Goal: Task Accomplishment & Management: Manage account settings

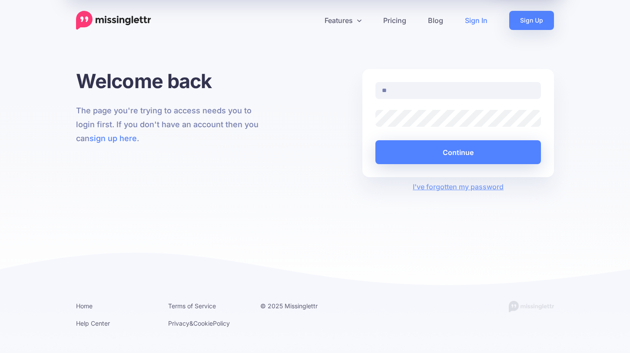
type input "**********"
click at [375, 140] on button "Continue" at bounding box center [458, 152] width 166 height 24
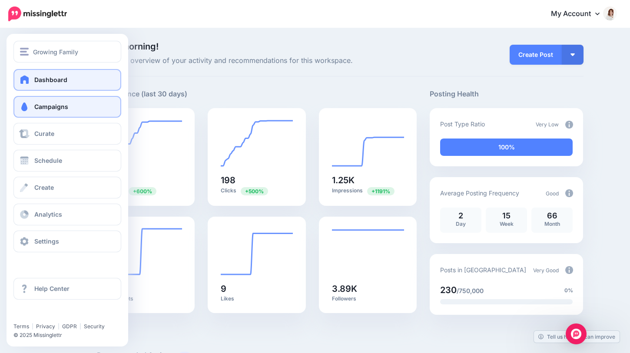
click at [43, 112] on link "Campaigns" at bounding box center [67, 107] width 108 height 22
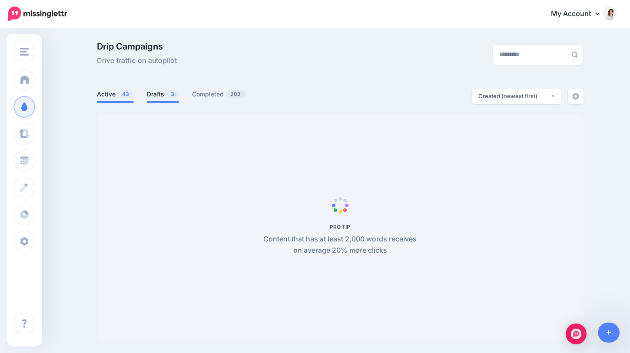
click at [158, 93] on link "Drafts 3" at bounding box center [163, 94] width 32 height 10
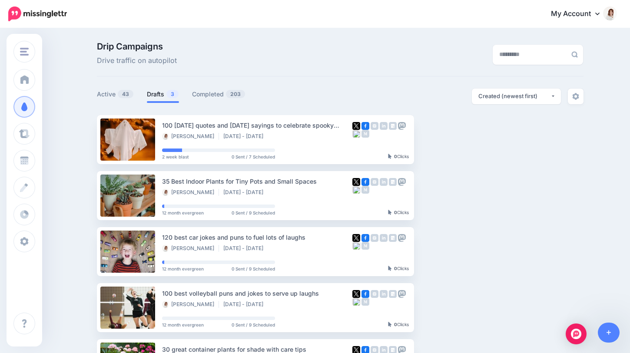
click at [159, 95] on link "Drafts 3" at bounding box center [163, 94] width 32 height 10
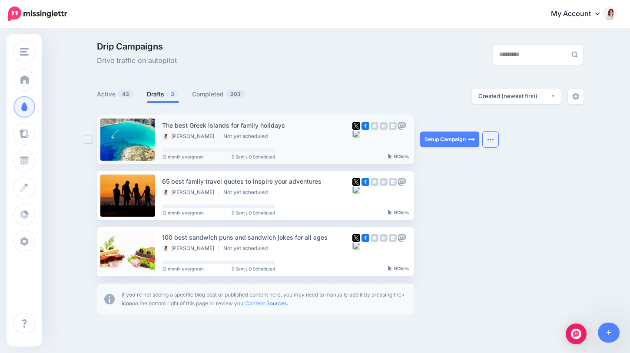
click at [490, 142] on button "button" at bounding box center [491, 140] width 16 height 16
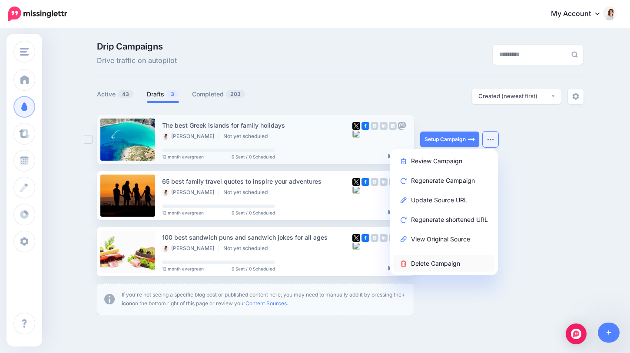
click at [428, 261] on link "Delete Campaign" at bounding box center [443, 263] width 101 height 17
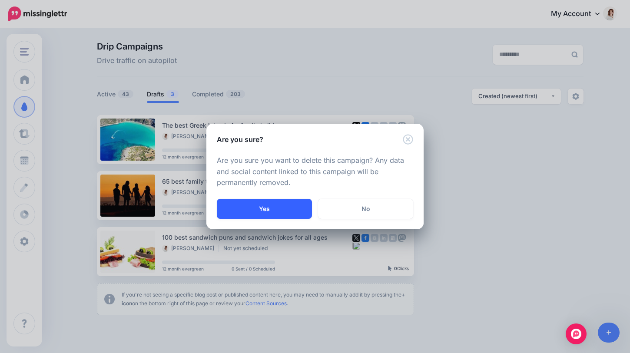
click at [292, 212] on button "Yes" at bounding box center [264, 209] width 95 height 20
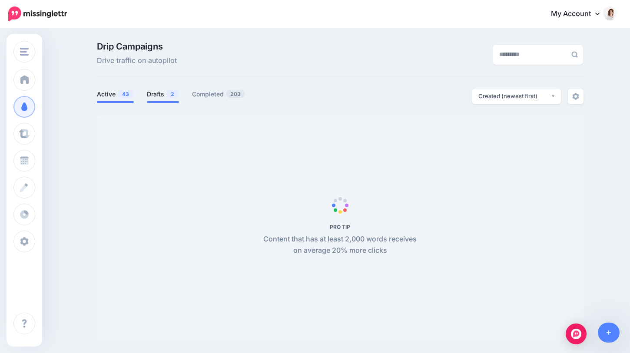
click at [163, 95] on link "Drafts 2" at bounding box center [163, 94] width 32 height 10
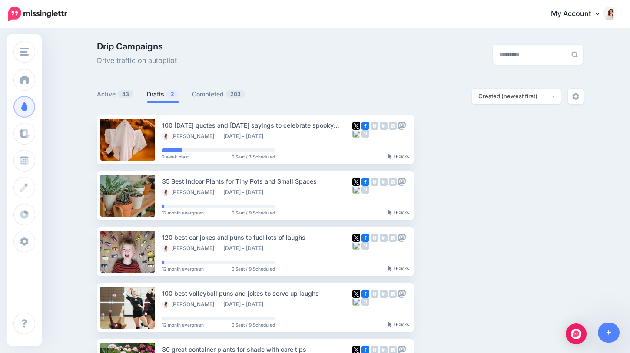
click at [164, 94] on link "Drafts 2" at bounding box center [163, 94] width 32 height 10
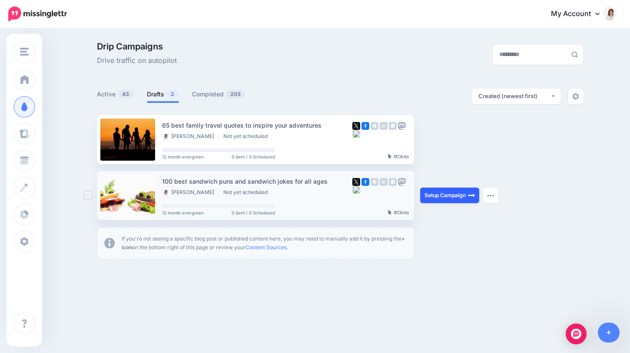
click at [431, 199] on link "Setup Campaign" at bounding box center [449, 196] width 59 height 16
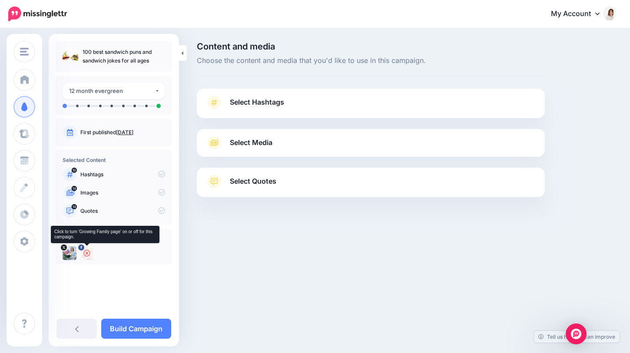
click at [88, 254] on icon at bounding box center [86, 253] width 7 height 7
click at [327, 98] on link "Select Hashtags" at bounding box center [371, 107] width 331 height 23
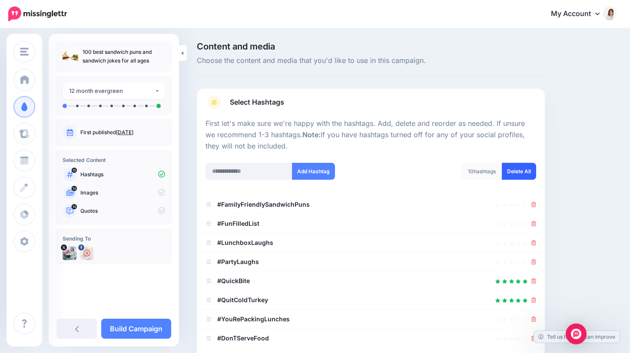
click at [509, 171] on link "Delete All" at bounding box center [519, 171] width 34 height 17
click at [248, 172] on input "text" at bounding box center [249, 171] width 87 height 17
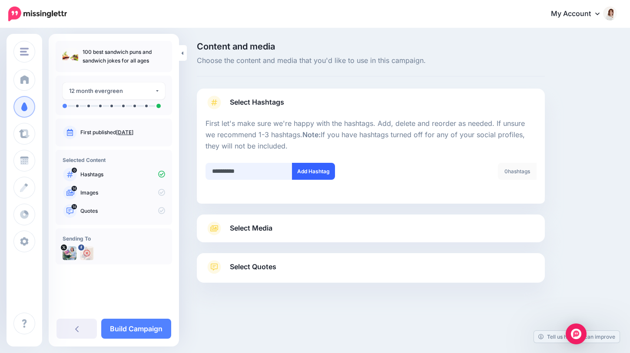
type input "**********"
click at [320, 168] on button "Add Hashtag" at bounding box center [313, 171] width 43 height 17
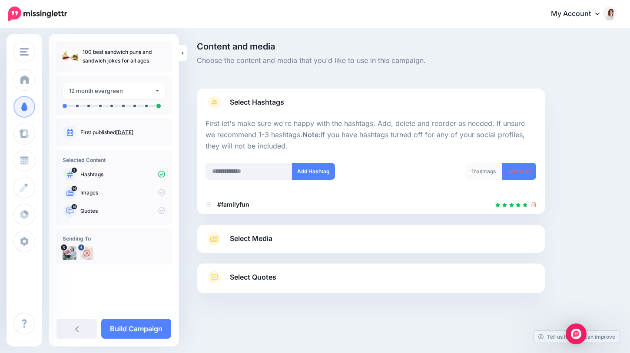
click at [336, 236] on link "Select Media" at bounding box center [371, 239] width 331 height 14
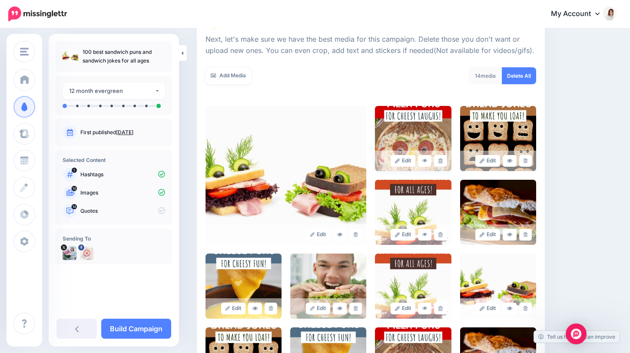
scroll to position [122, 0]
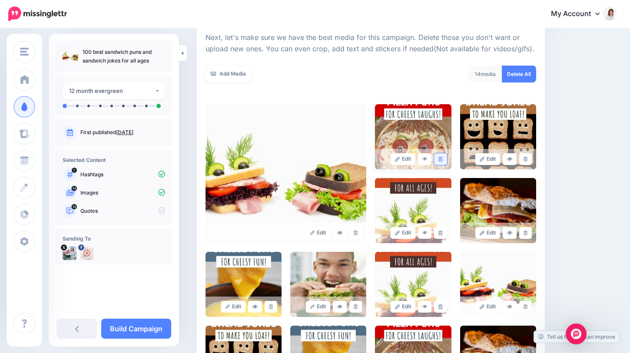
click at [439, 162] on link at bounding box center [440, 159] width 13 height 12
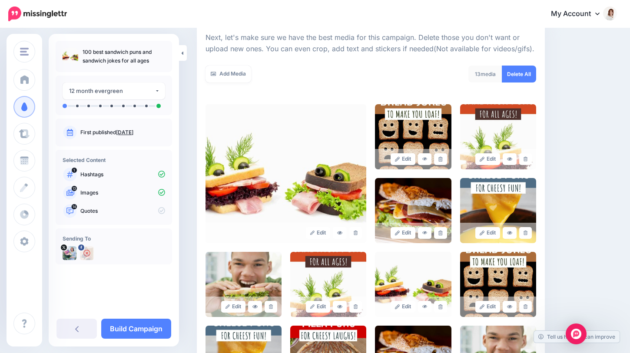
click at [439, 162] on link at bounding box center [440, 159] width 13 height 12
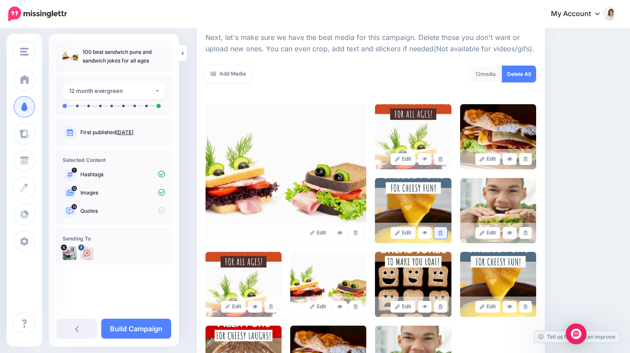
click at [443, 231] on link at bounding box center [440, 233] width 13 height 12
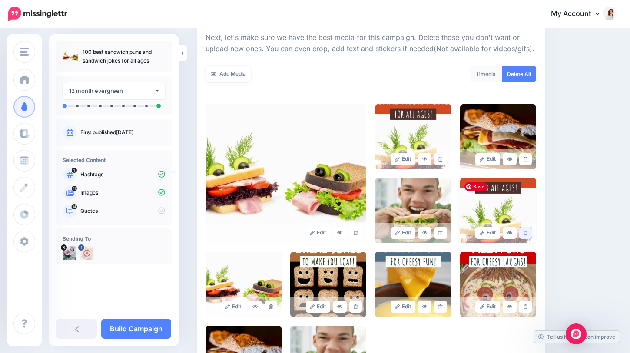
click at [524, 232] on icon at bounding box center [526, 233] width 4 height 5
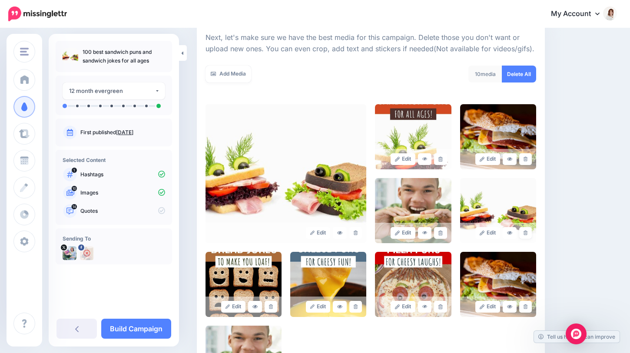
click at [524, 232] on icon at bounding box center [526, 233] width 4 height 5
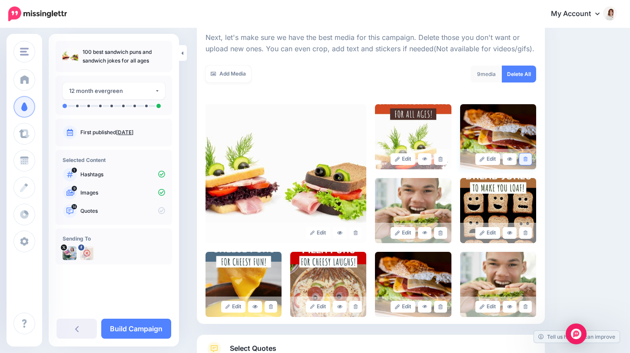
click at [527, 162] on link at bounding box center [525, 159] width 13 height 12
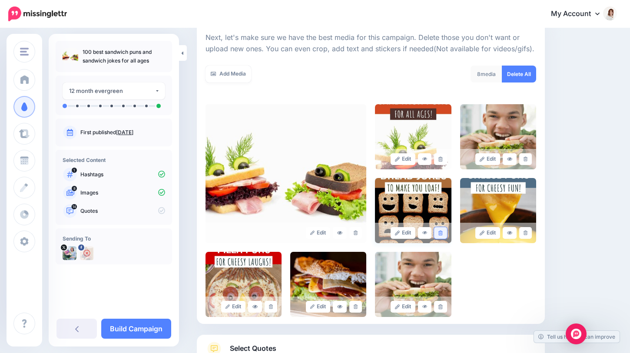
click at [443, 233] on link at bounding box center [440, 233] width 13 height 12
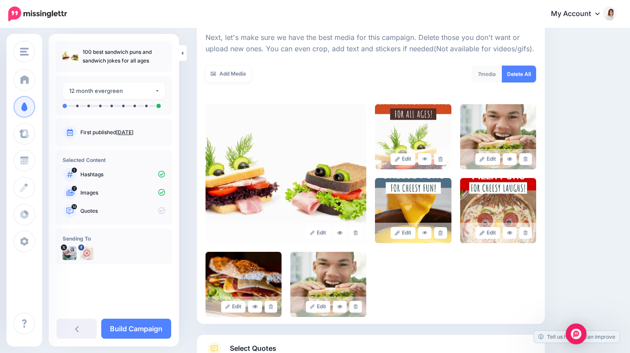
click at [443, 233] on link at bounding box center [440, 233] width 13 height 12
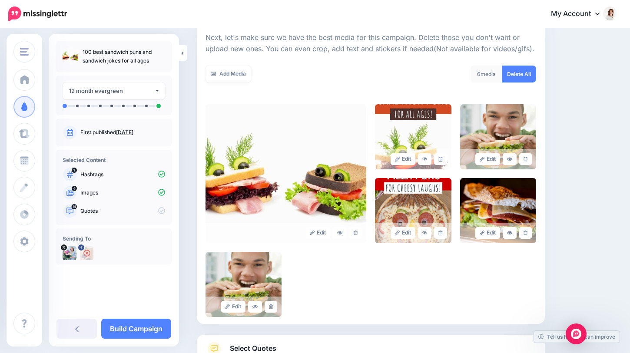
click at [443, 233] on link at bounding box center [440, 233] width 13 height 12
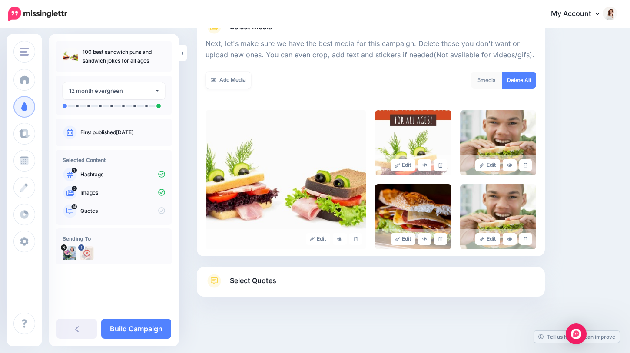
click at [443, 233] on link at bounding box center [440, 239] width 13 height 12
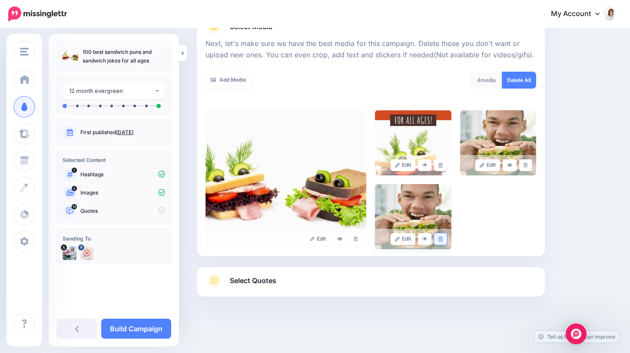
click at [443, 235] on link at bounding box center [440, 239] width 13 height 12
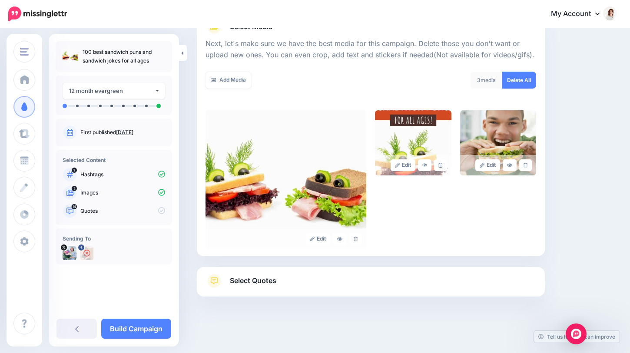
click at [288, 280] on link "Select Quotes" at bounding box center [371, 285] width 331 height 23
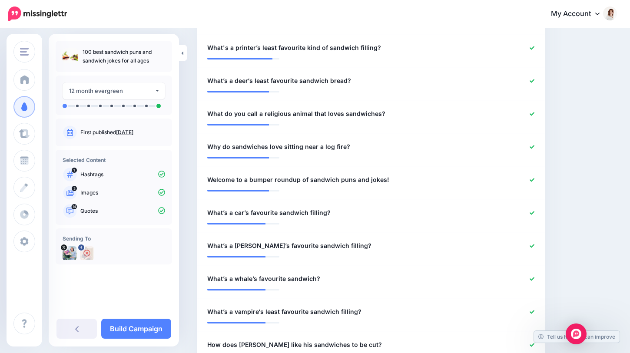
scroll to position [249, 0]
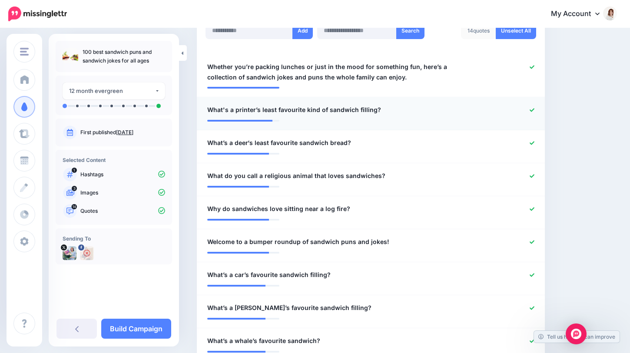
click at [528, 110] on div at bounding box center [512, 110] width 56 height 11
click at [531, 110] on icon at bounding box center [532, 109] width 5 height 3
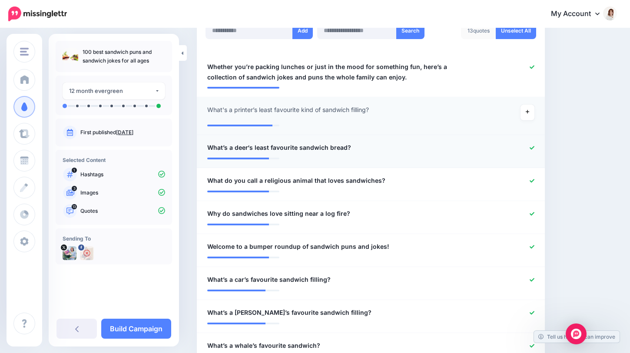
click at [531, 149] on icon at bounding box center [532, 148] width 5 height 5
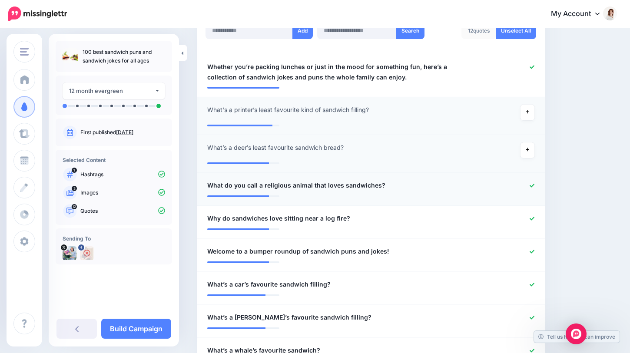
click at [532, 187] on icon at bounding box center [532, 185] width 5 height 5
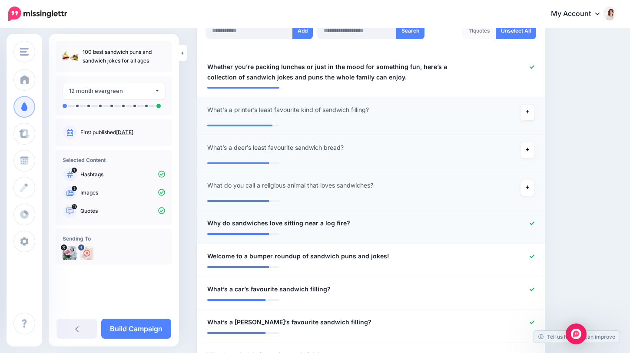
click at [532, 223] on icon at bounding box center [532, 223] width 5 height 5
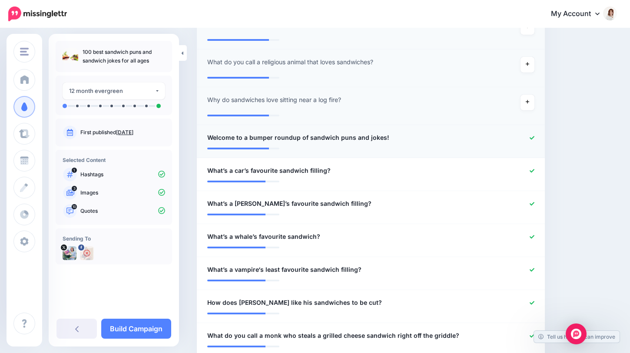
scroll to position [377, 0]
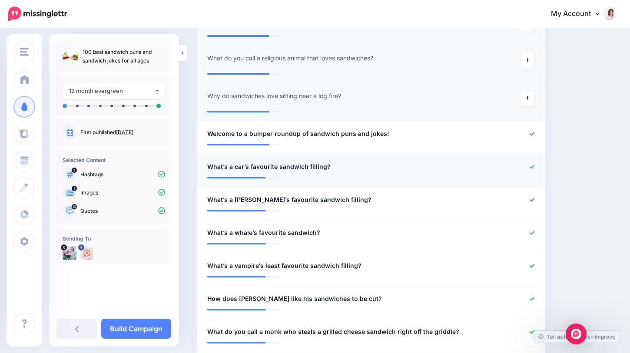
click at [531, 167] on icon at bounding box center [532, 166] width 5 height 3
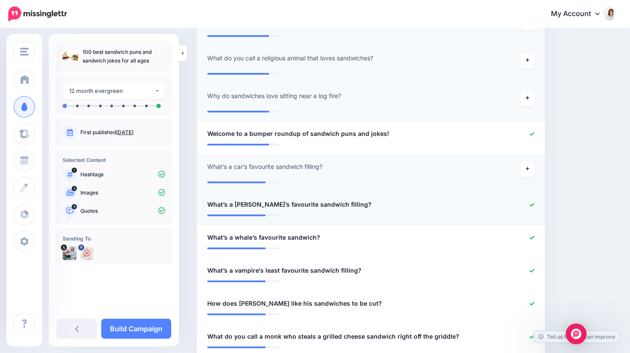
click at [531, 206] on icon at bounding box center [532, 204] width 5 height 5
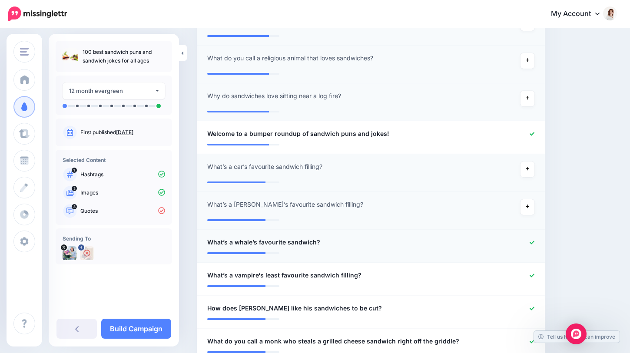
click at [531, 244] on icon at bounding box center [532, 242] width 5 height 5
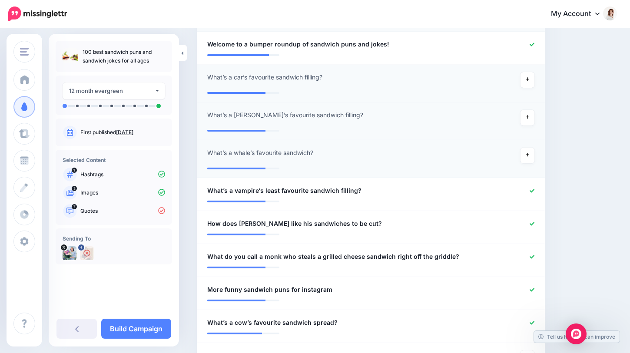
scroll to position [495, 0]
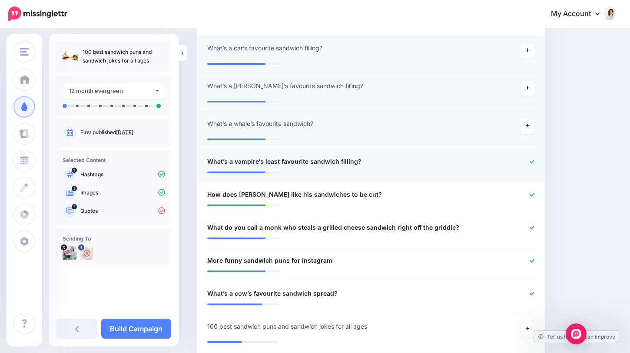
click at [530, 164] on icon at bounding box center [532, 161] width 5 height 5
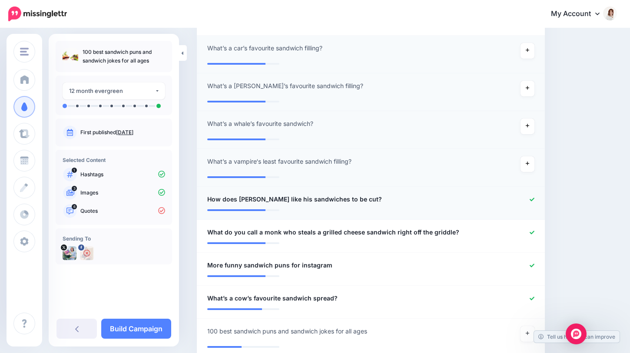
click at [531, 200] on icon at bounding box center [532, 199] width 5 height 3
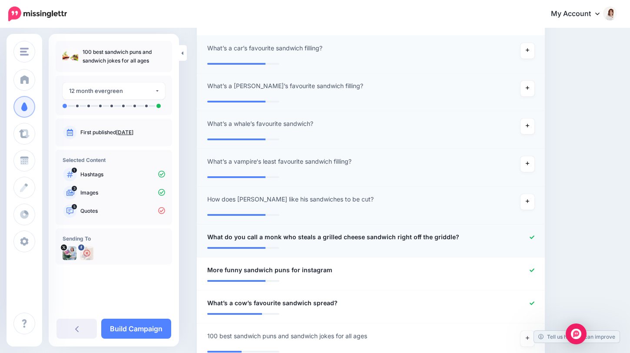
click at [531, 238] on icon at bounding box center [532, 237] width 5 height 5
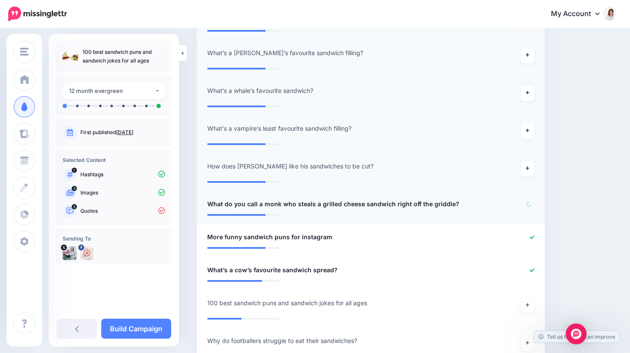
scroll to position [574, 0]
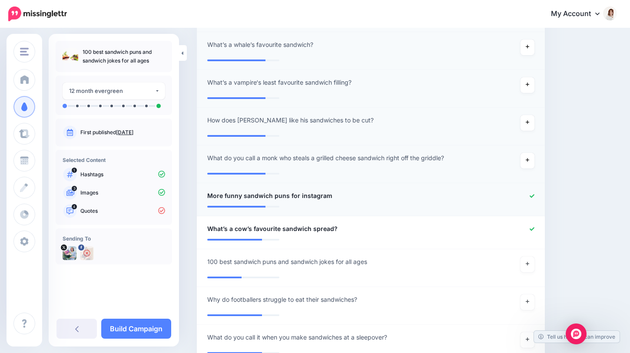
click at [533, 198] on icon at bounding box center [532, 196] width 5 height 5
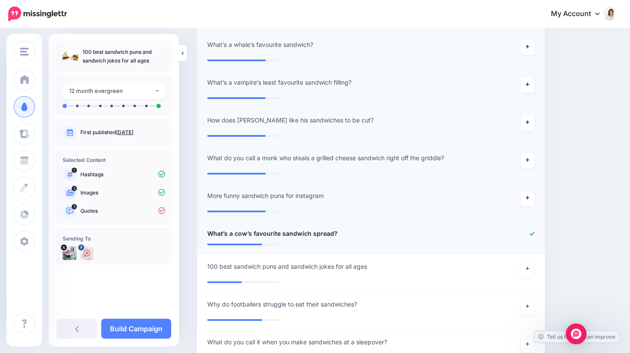
click at [532, 233] on icon at bounding box center [532, 234] width 5 height 5
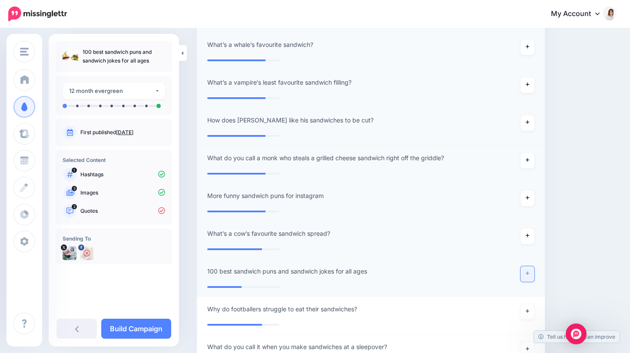
click at [526, 277] on link at bounding box center [528, 274] width 14 height 16
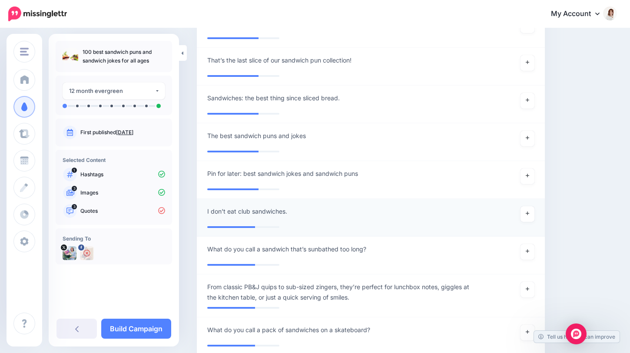
scroll to position [1122, 0]
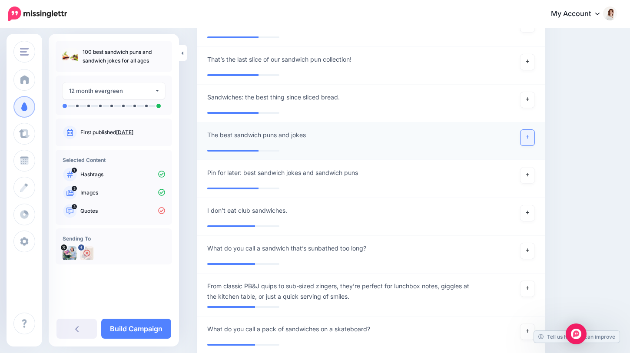
click at [528, 139] on link at bounding box center [528, 138] width 14 height 16
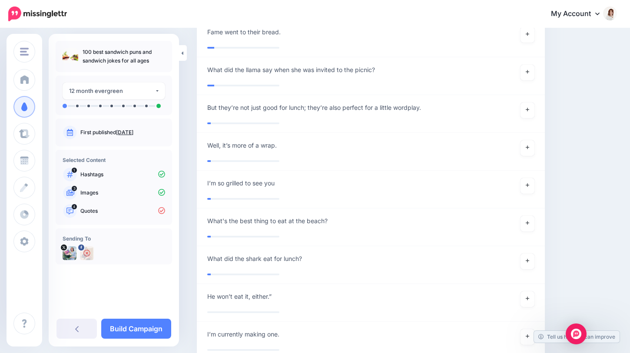
scroll to position [3130, 0]
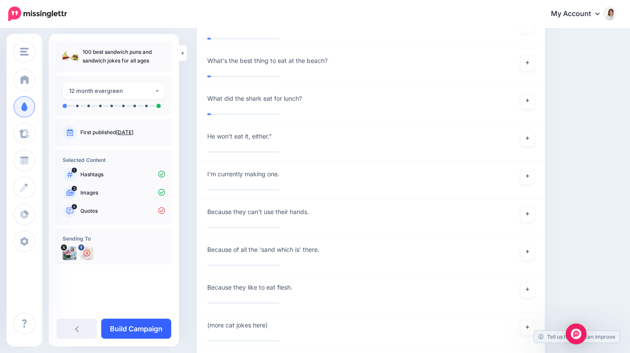
click at [156, 331] on link "Build Campaign" at bounding box center [136, 329] width 70 height 20
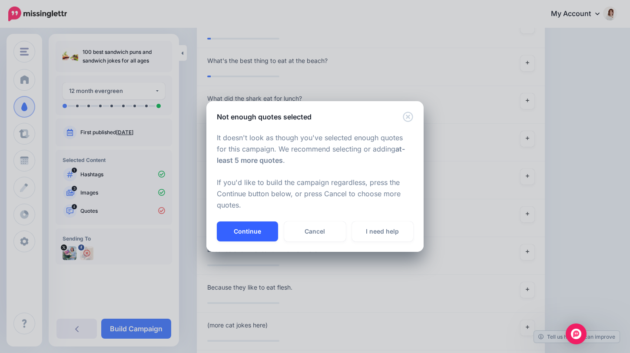
click at [262, 228] on button "Continue" at bounding box center [247, 232] width 61 height 20
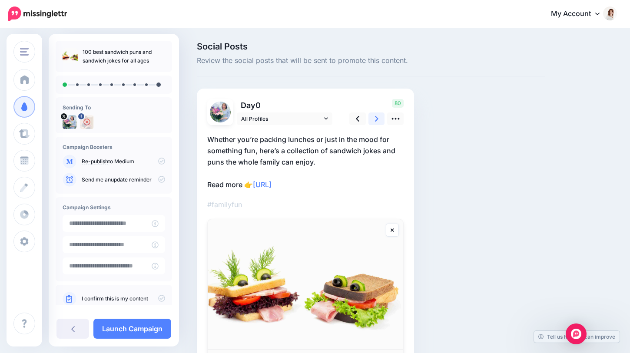
click at [371, 120] on link at bounding box center [376, 119] width 17 height 13
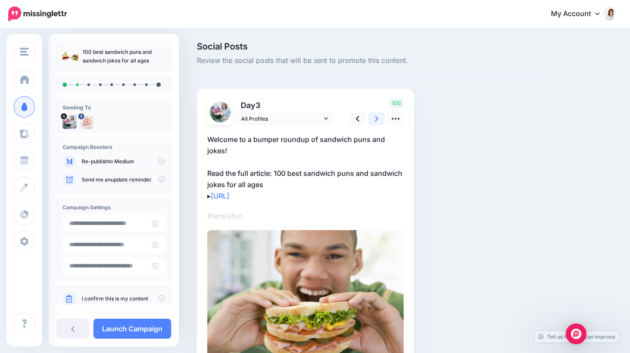
click at [374, 120] on link at bounding box center [376, 119] width 17 height 13
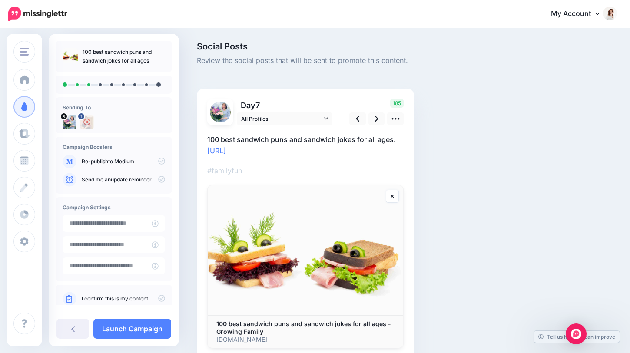
click at [366, 120] on div "185" at bounding box center [375, 112] width 70 height 26
click at [364, 120] on link at bounding box center [357, 119] width 17 height 13
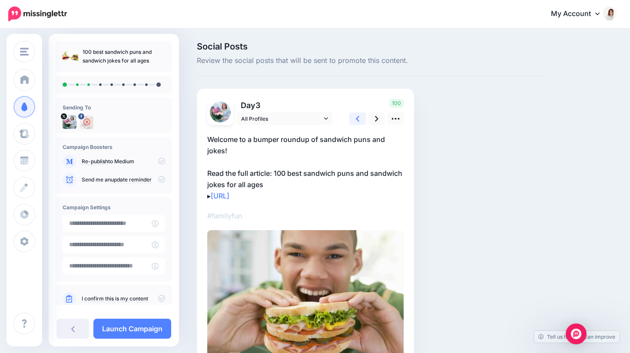
click at [362, 120] on link at bounding box center [357, 119] width 17 height 13
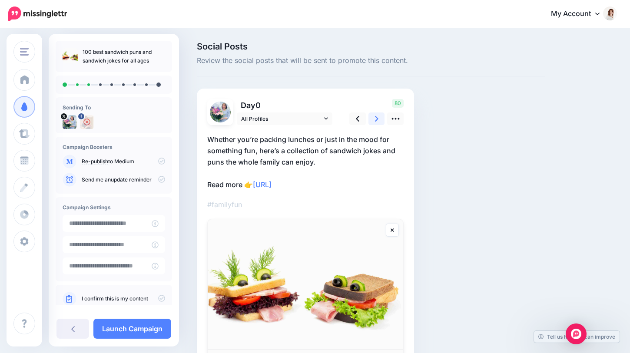
click at [377, 121] on icon at bounding box center [376, 118] width 3 height 9
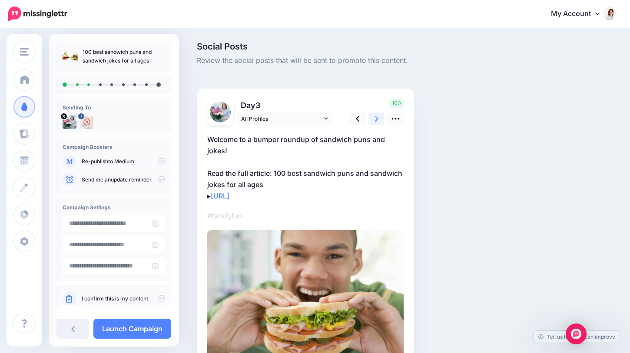
click at [377, 121] on icon at bounding box center [376, 118] width 3 height 9
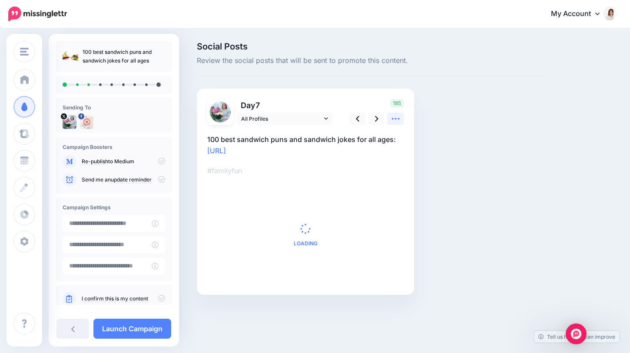
click at [391, 123] on icon at bounding box center [395, 118] width 9 height 9
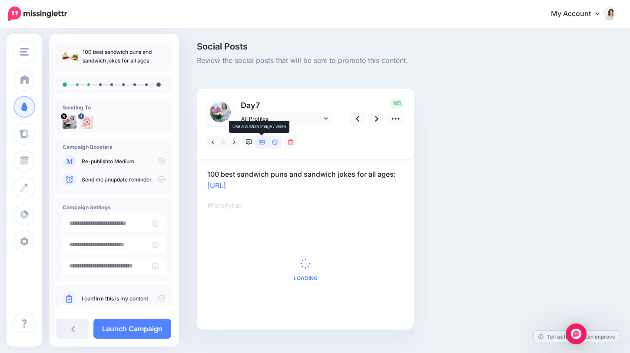
click at [262, 145] on link at bounding box center [261, 142] width 13 height 13
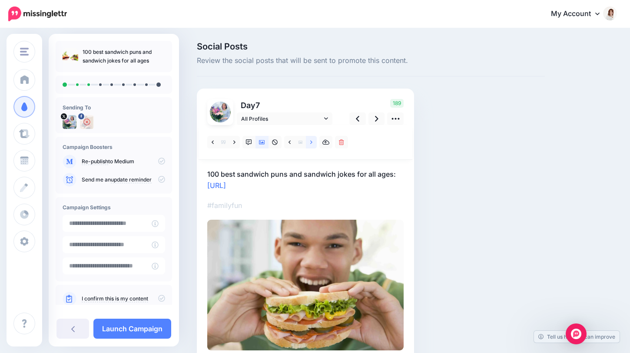
click at [312, 143] on icon at bounding box center [311, 141] width 2 height 3
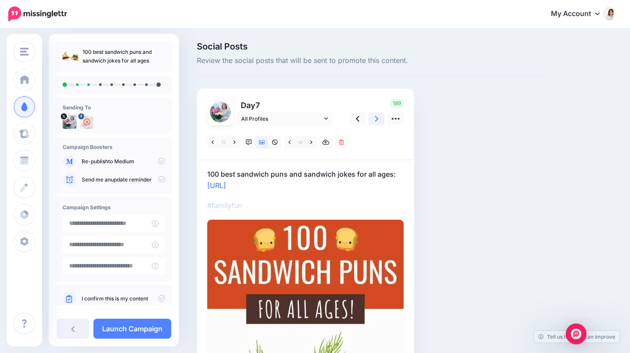
click at [373, 120] on link at bounding box center [376, 119] width 17 height 13
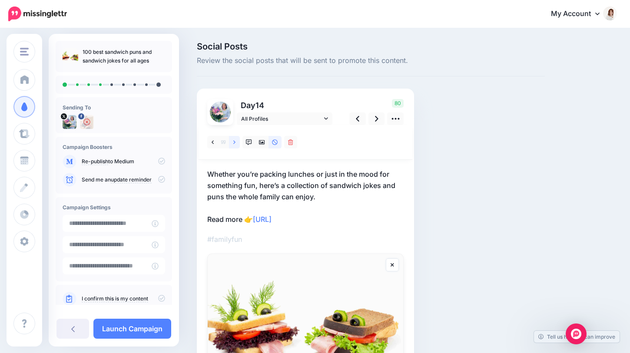
click at [235, 145] on icon at bounding box center [234, 142] width 2 height 6
click at [234, 144] on icon at bounding box center [234, 142] width 2 height 6
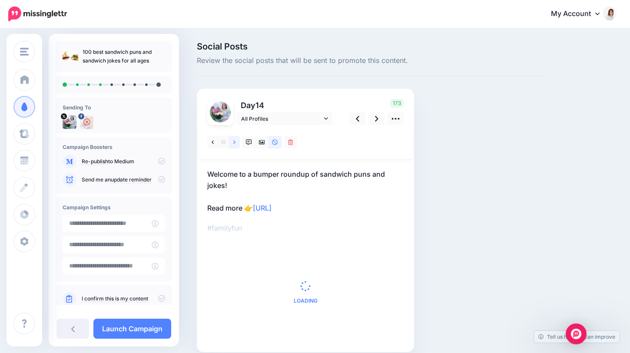
click at [234, 144] on icon at bounding box center [234, 142] width 2 height 6
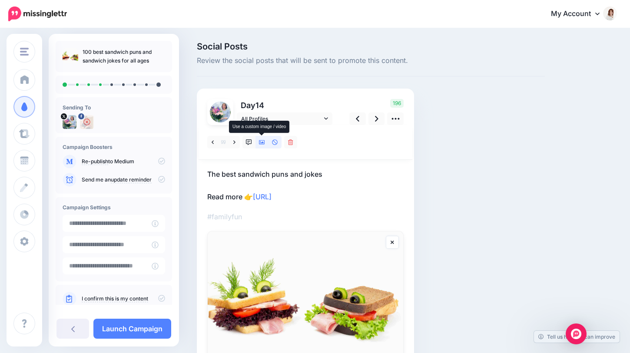
click at [261, 143] on icon at bounding box center [262, 142] width 6 height 4
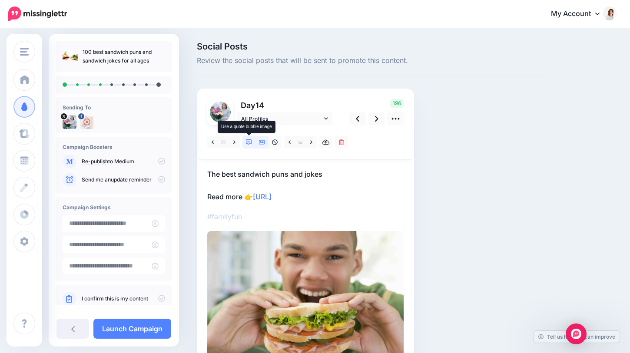
click at [247, 138] on link at bounding box center [248, 142] width 13 height 13
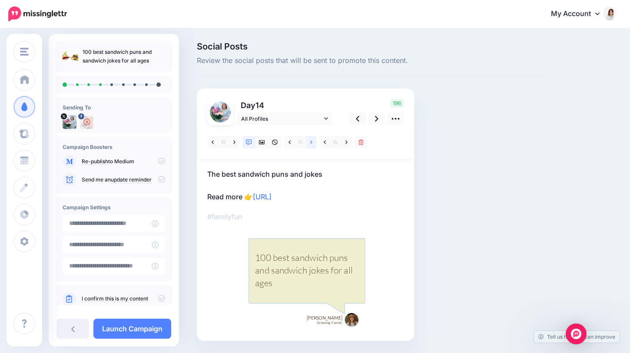
click at [311, 145] on icon at bounding box center [311, 142] width 2 height 6
click at [376, 123] on icon at bounding box center [376, 118] width 3 height 9
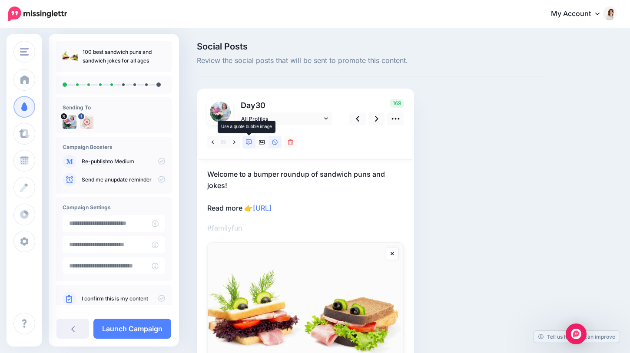
click at [249, 146] on link at bounding box center [248, 142] width 13 height 13
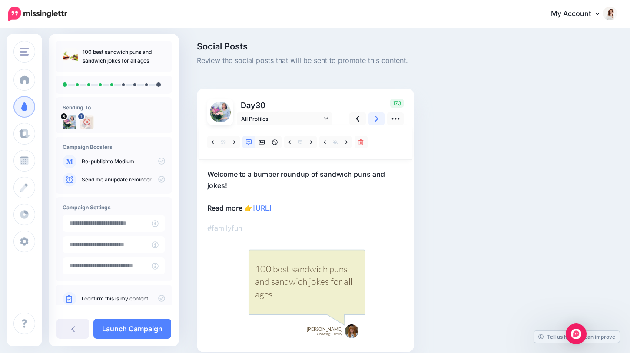
click at [377, 119] on icon at bounding box center [376, 119] width 3 height 6
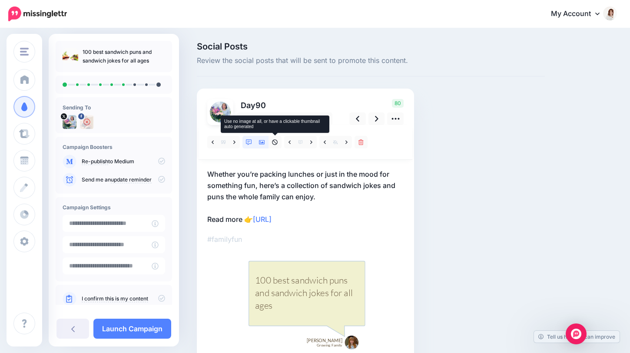
click at [263, 143] on icon at bounding box center [262, 142] width 6 height 4
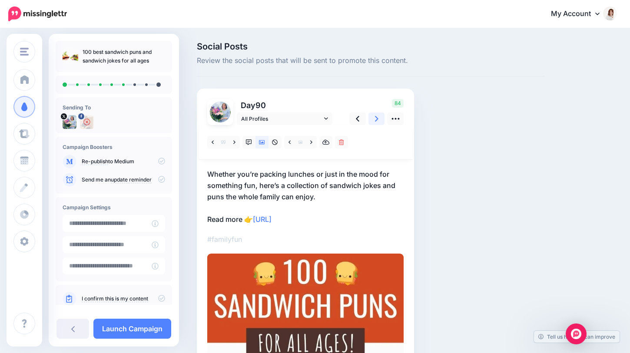
click at [377, 122] on icon at bounding box center [376, 118] width 3 height 9
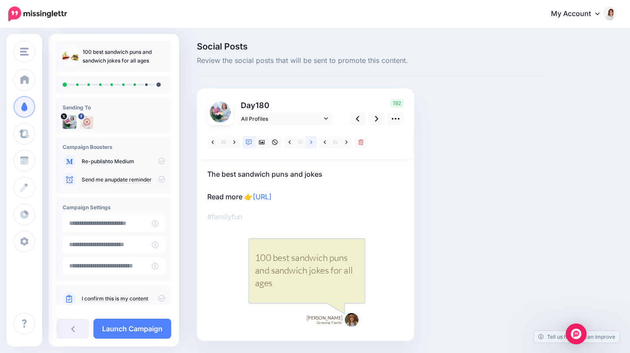
click at [310, 145] on icon at bounding box center [311, 142] width 2 height 6
click at [377, 120] on icon at bounding box center [376, 118] width 3 height 9
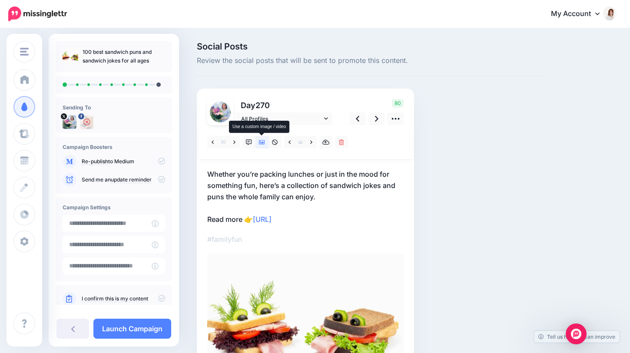
click at [266, 142] on link at bounding box center [261, 142] width 13 height 13
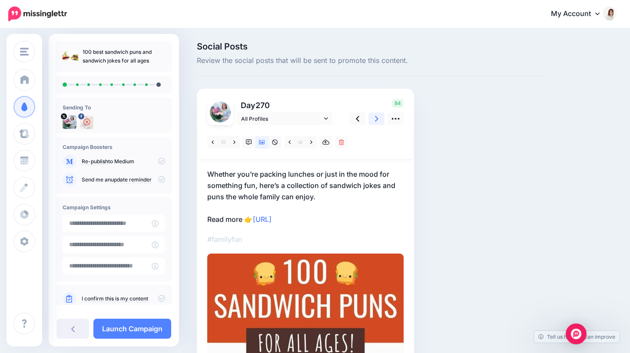
click at [376, 121] on icon at bounding box center [376, 118] width 3 height 9
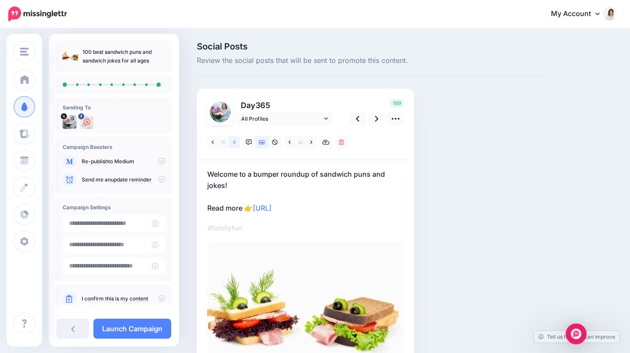
click at [234, 143] on icon at bounding box center [234, 142] width 2 height 6
click at [232, 142] on link at bounding box center [234, 142] width 11 height 13
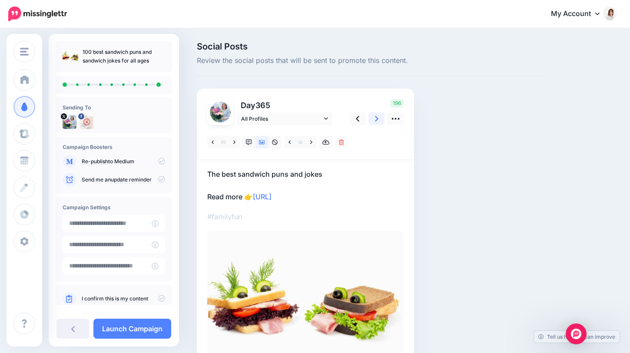
click at [381, 125] on link at bounding box center [376, 119] width 17 height 13
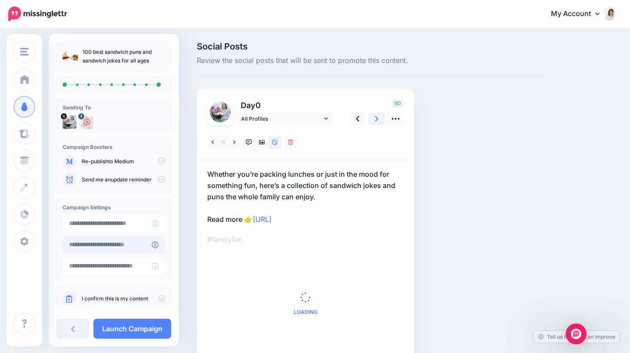
scroll to position [18, 0]
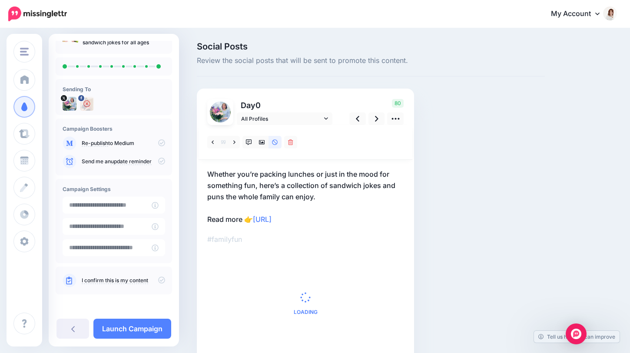
click at [158, 280] on icon at bounding box center [161, 280] width 7 height 7
click at [125, 331] on link "Launch Campaign" at bounding box center [132, 329] width 78 height 20
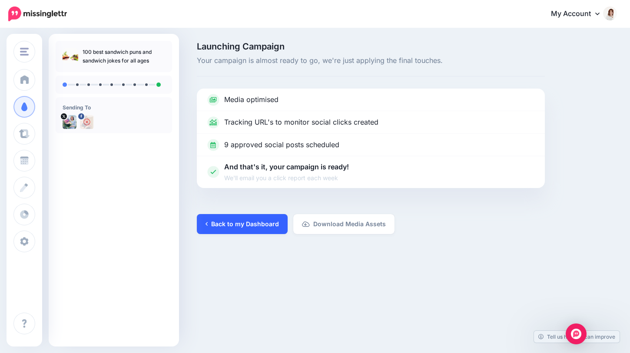
click at [254, 217] on link "Back to my Dashboard" at bounding box center [242, 224] width 91 height 20
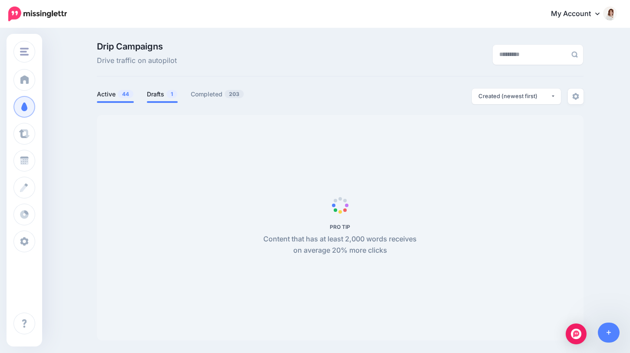
click at [153, 95] on link "Drafts 1" at bounding box center [162, 94] width 31 height 10
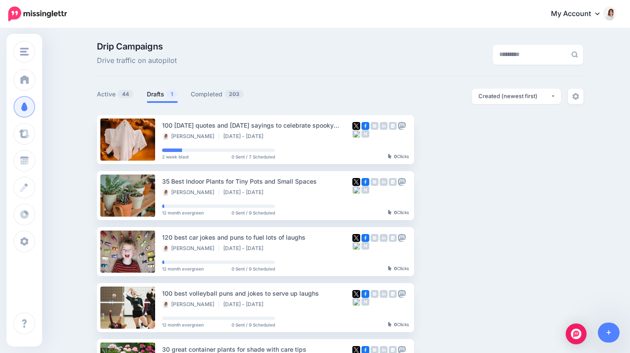
click at [158, 95] on link "Drafts 1" at bounding box center [162, 94] width 31 height 10
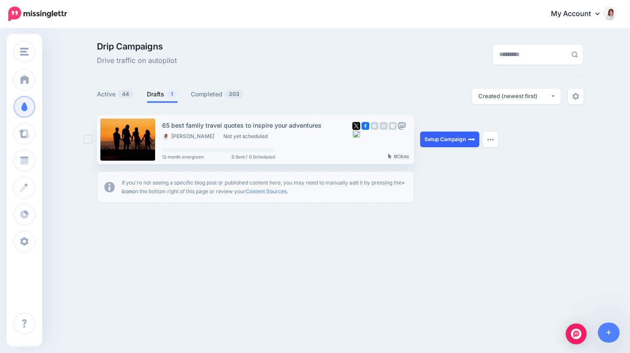
click at [421, 139] on link "Setup Campaign" at bounding box center [449, 140] width 59 height 16
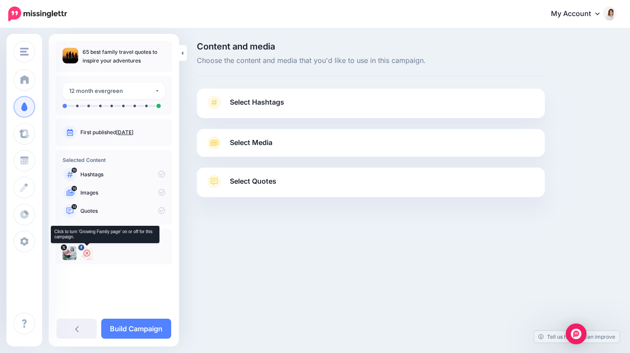
click at [89, 253] on icon at bounding box center [86, 253] width 7 height 7
click at [326, 106] on link "Select Hashtags" at bounding box center [371, 107] width 331 height 23
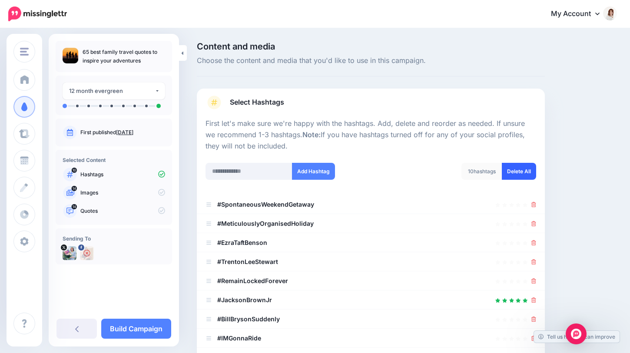
click at [511, 170] on link "Delete All" at bounding box center [519, 171] width 34 height 17
click at [257, 173] on input "text" at bounding box center [249, 171] width 87 height 17
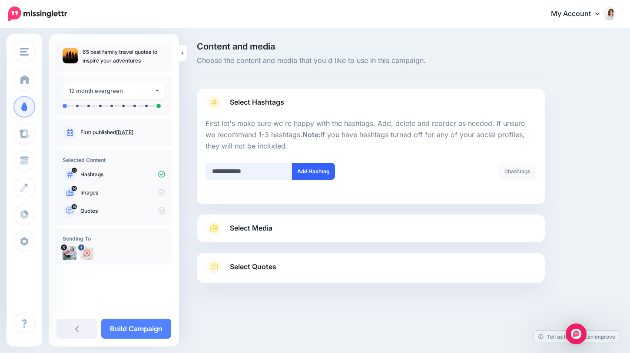
type input "**********"
click at [325, 166] on button "Add Hashtag" at bounding box center [313, 171] width 43 height 17
click at [325, 236] on div "Select Media Next, let's make sure we have the best media for this campaign. De…" at bounding box center [371, 229] width 348 height 28
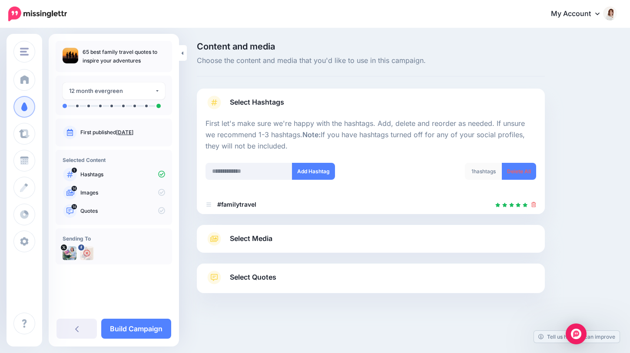
click at [325, 230] on div "Select Media Next, let's make sure we have the best media for this campaign. De…" at bounding box center [371, 239] width 348 height 28
click at [326, 235] on link "Select Media" at bounding box center [371, 239] width 331 height 14
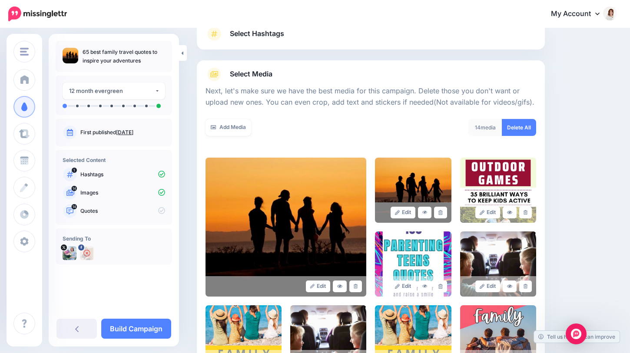
scroll to position [110, 0]
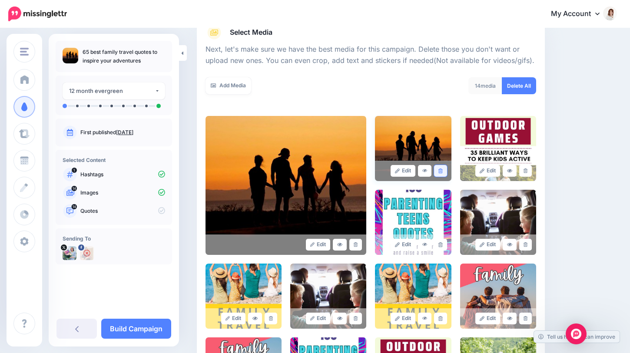
click at [443, 173] on link at bounding box center [440, 171] width 13 height 12
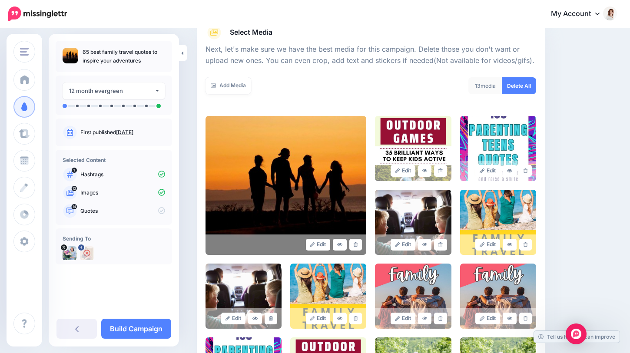
click at [443, 173] on link at bounding box center [440, 171] width 13 height 12
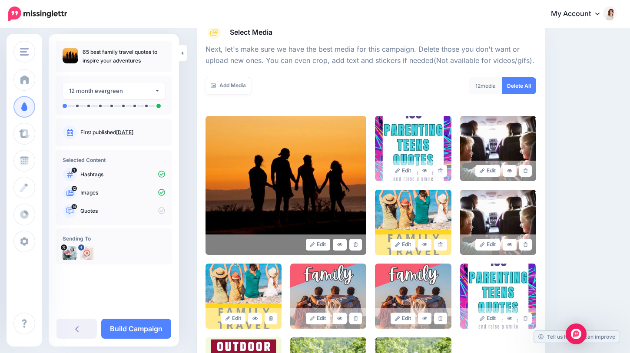
click at [443, 173] on link at bounding box center [440, 171] width 13 height 12
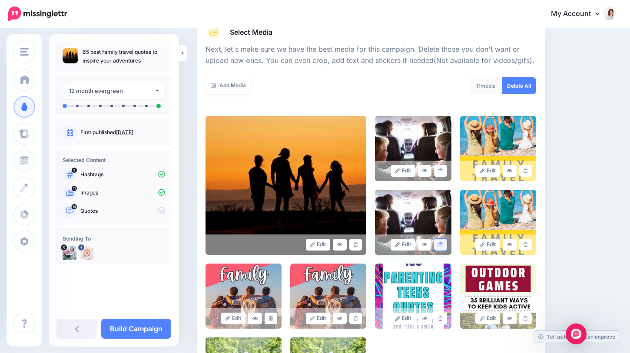
click at [441, 244] on icon at bounding box center [440, 244] width 4 height 5
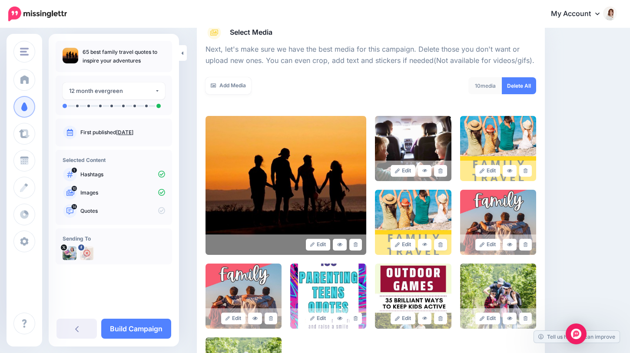
click at [441, 244] on icon at bounding box center [440, 244] width 4 height 5
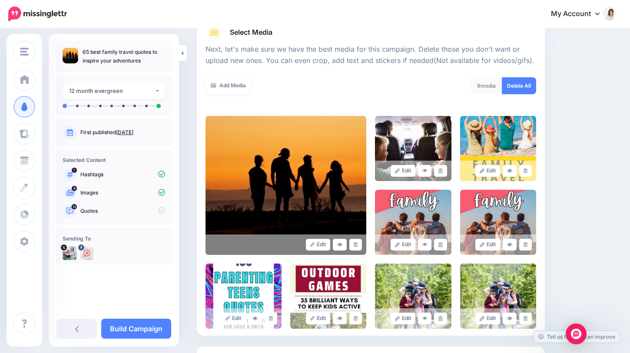
click at [441, 244] on icon at bounding box center [440, 244] width 4 height 5
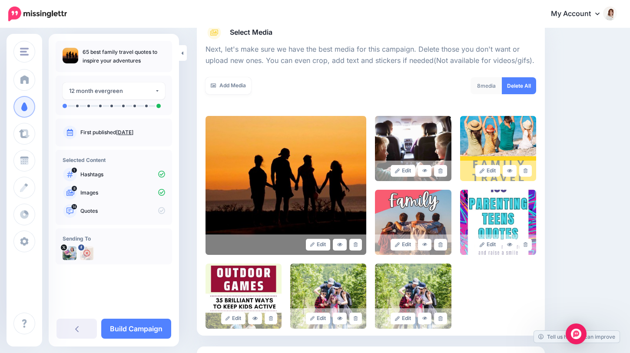
click at [441, 244] on icon at bounding box center [440, 244] width 4 height 5
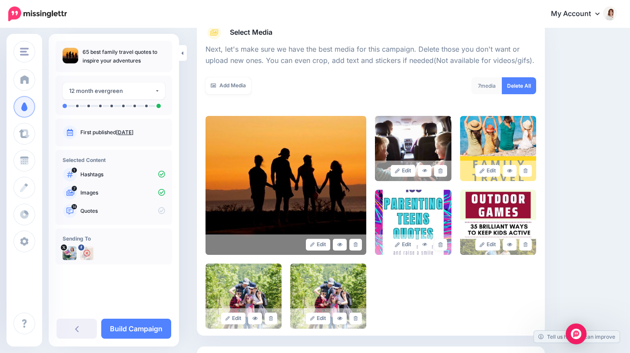
click at [441, 244] on icon at bounding box center [440, 244] width 4 height 5
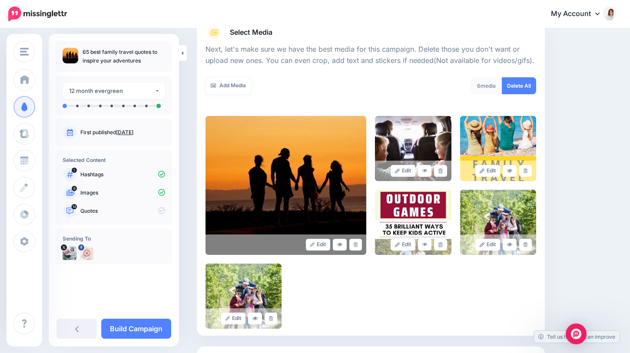
click at [441, 244] on icon at bounding box center [440, 244] width 4 height 5
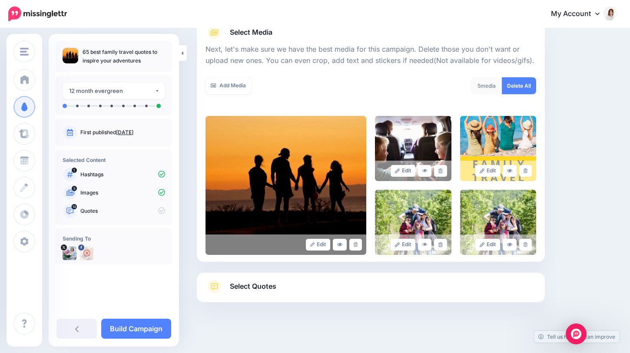
click at [441, 244] on icon at bounding box center [440, 244] width 4 height 5
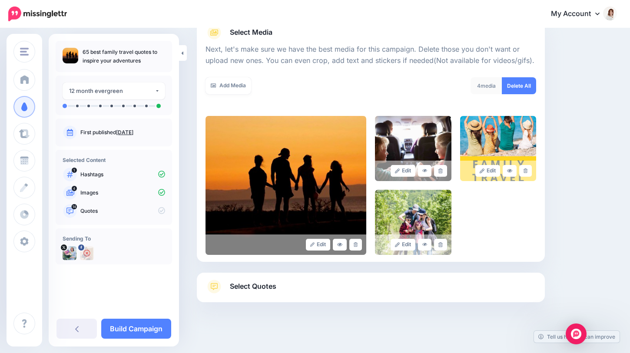
click at [441, 244] on icon at bounding box center [440, 244] width 4 height 5
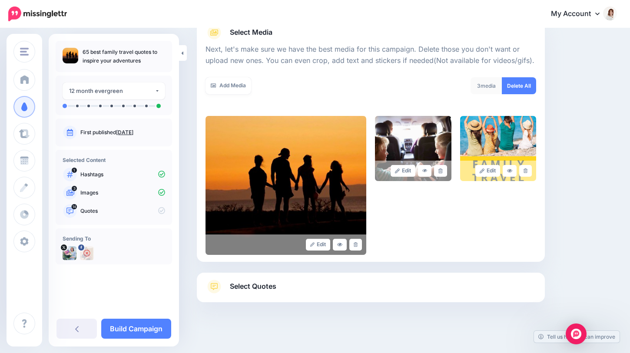
click at [371, 286] on link "Select Quotes" at bounding box center [371, 291] width 331 height 23
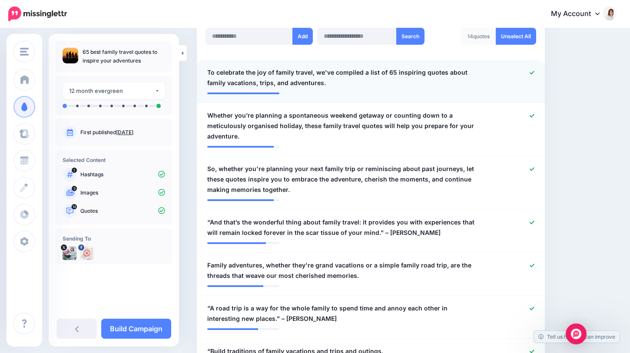
scroll to position [246, 0]
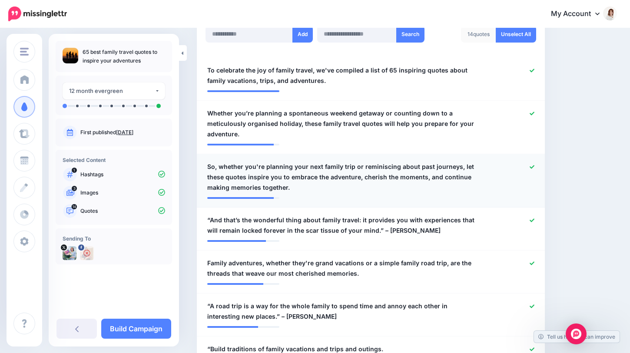
click at [534, 168] on icon at bounding box center [532, 167] width 5 height 5
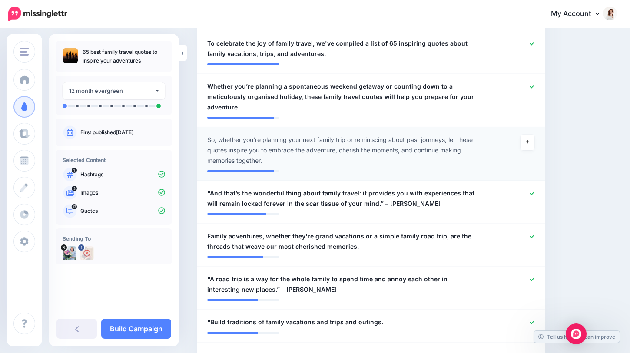
scroll to position [299, 0]
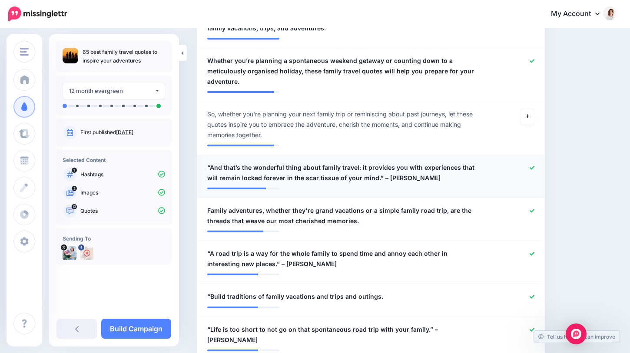
click at [530, 169] on icon at bounding box center [532, 168] width 5 height 5
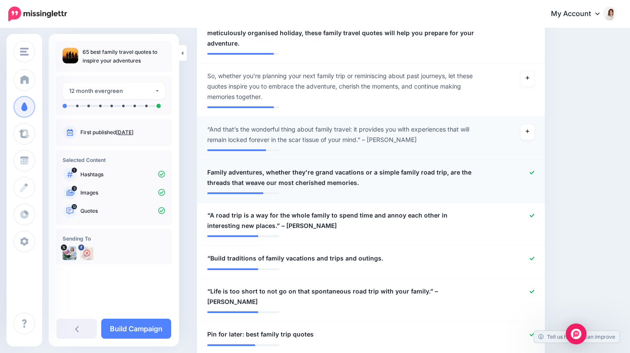
scroll to position [374, 0]
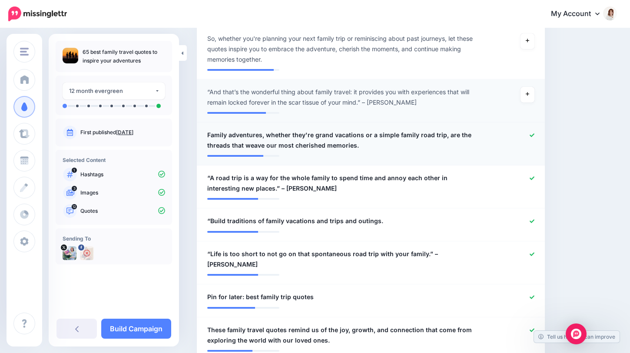
click at [531, 135] on icon at bounding box center [532, 135] width 5 height 5
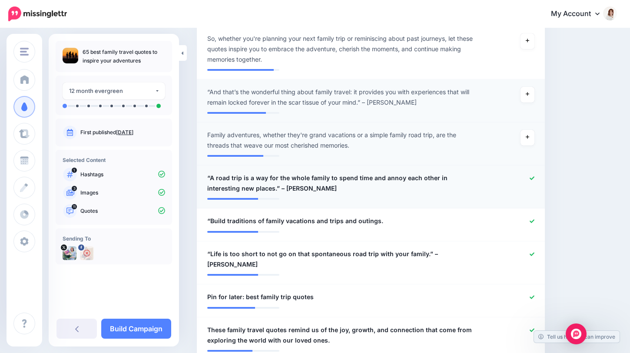
click at [530, 179] on icon at bounding box center [532, 177] width 5 height 3
click at [531, 220] on icon at bounding box center [532, 221] width 5 height 5
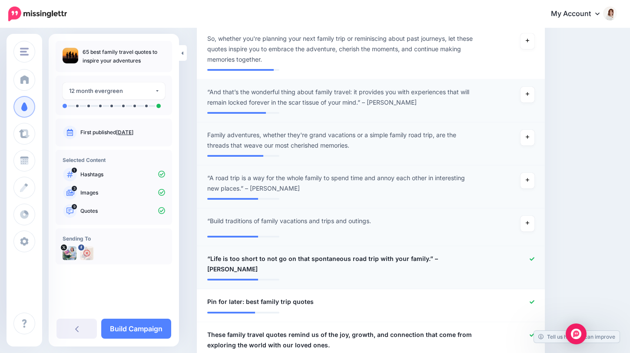
click at [530, 255] on div at bounding box center [512, 264] width 56 height 21
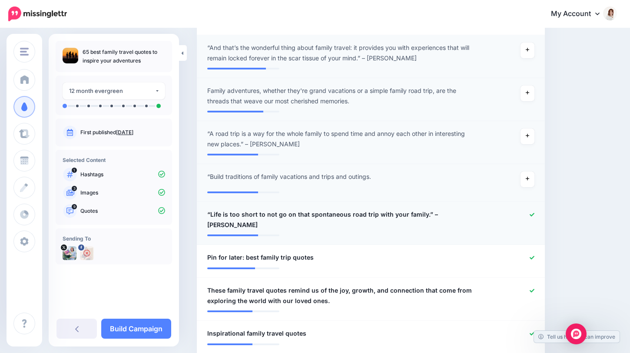
scroll to position [488, 0]
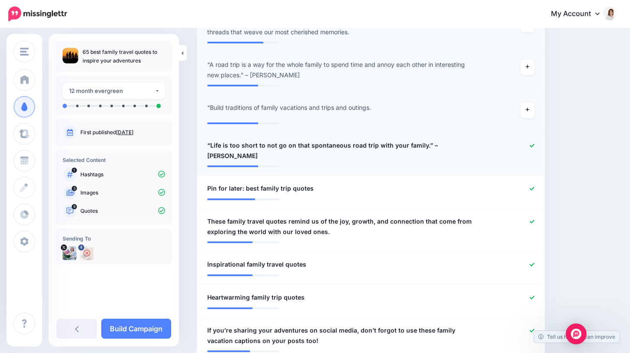
click at [531, 146] on icon at bounding box center [532, 145] width 5 height 3
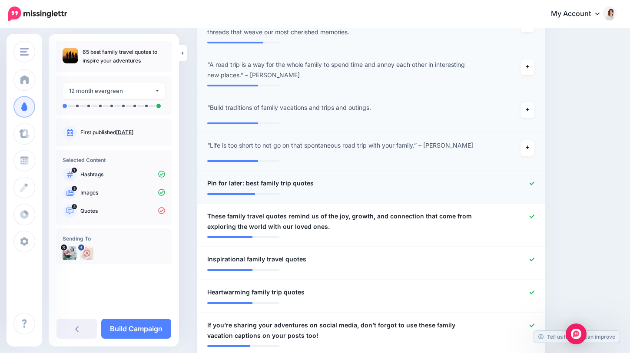
click at [531, 183] on icon at bounding box center [532, 183] width 5 height 5
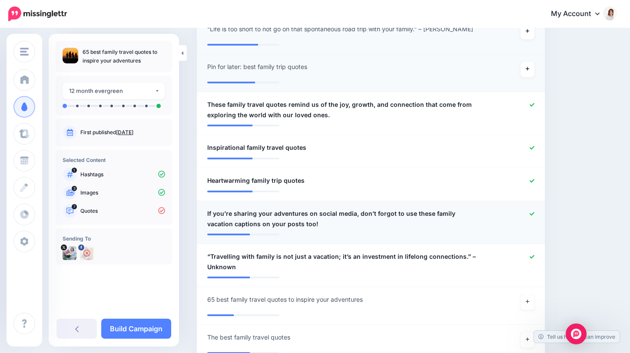
scroll to position [610, 0]
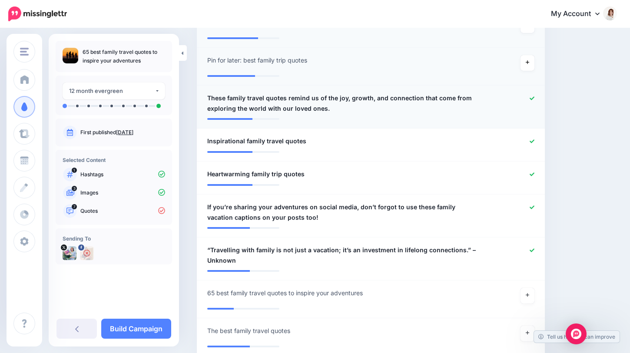
click at [531, 97] on icon at bounding box center [532, 98] width 5 height 5
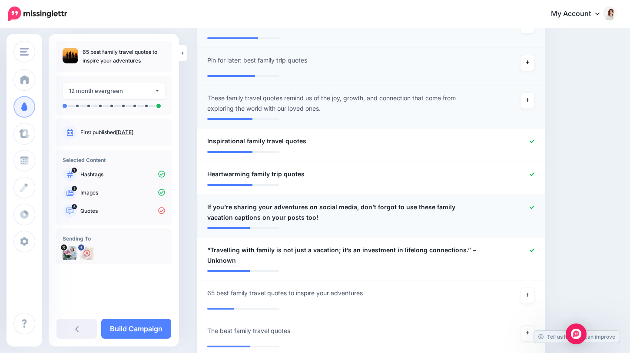
click at [532, 209] on icon at bounding box center [532, 207] width 5 height 5
click at [530, 252] on icon at bounding box center [532, 250] width 5 height 5
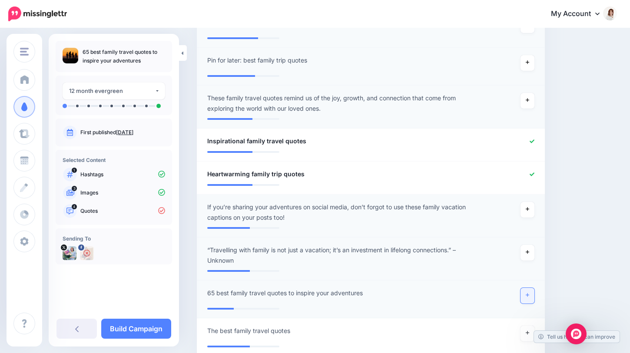
click at [528, 300] on link at bounding box center [528, 296] width 14 height 16
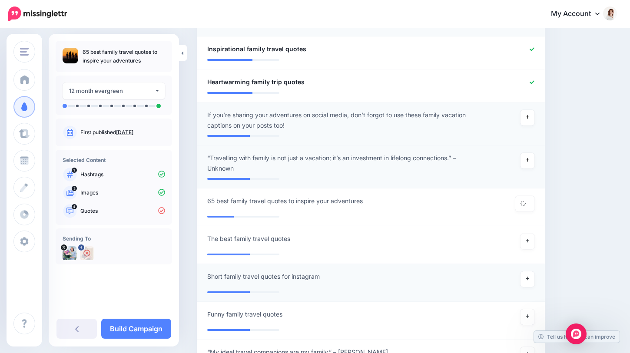
scroll to position [710, 0]
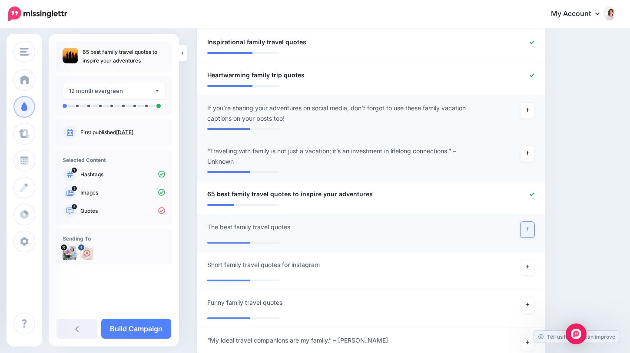
click at [526, 232] on link at bounding box center [528, 230] width 14 height 16
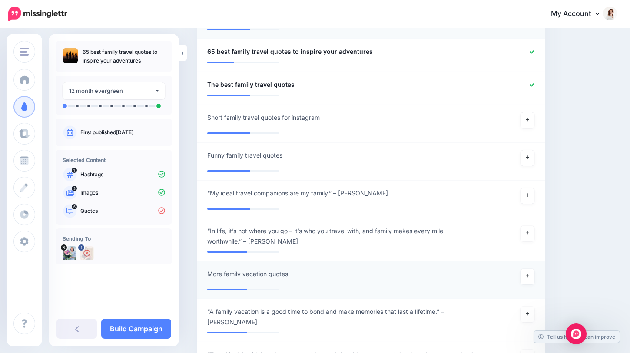
scroll to position [847, 0]
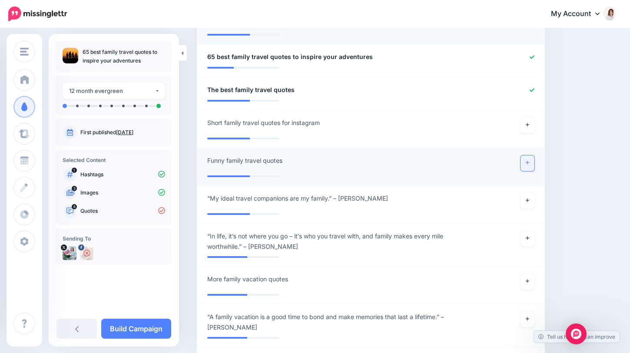
click at [526, 165] on link at bounding box center [528, 164] width 14 height 16
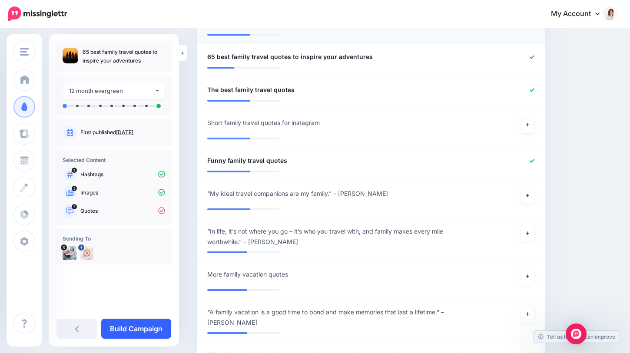
click at [141, 332] on link "Build Campaign" at bounding box center [136, 329] width 70 height 20
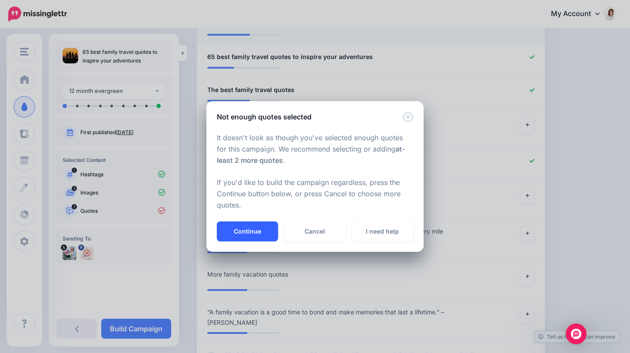
click at [249, 228] on button "Continue" at bounding box center [247, 232] width 61 height 20
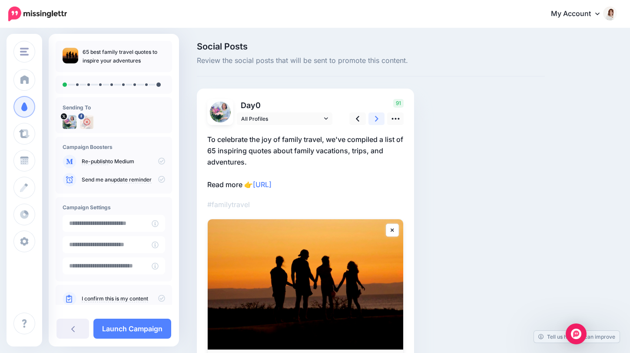
click at [375, 119] on icon at bounding box center [376, 118] width 3 height 9
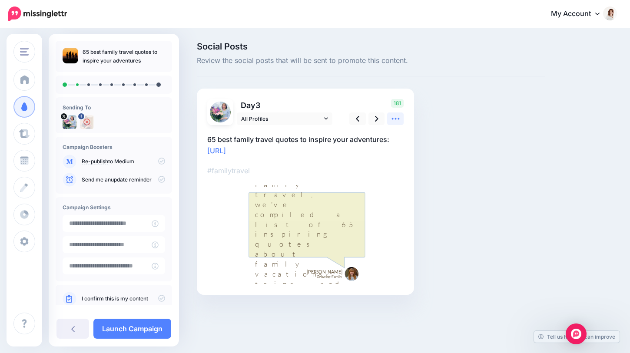
click at [395, 119] on icon at bounding box center [395, 119] width 8 height 2
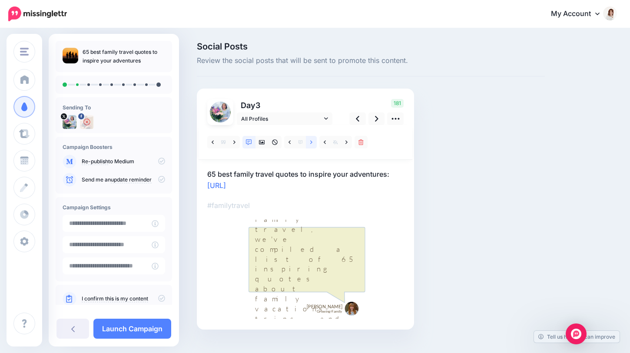
click at [310, 142] on icon at bounding box center [311, 142] width 2 height 6
click at [375, 119] on icon at bounding box center [376, 118] width 3 height 9
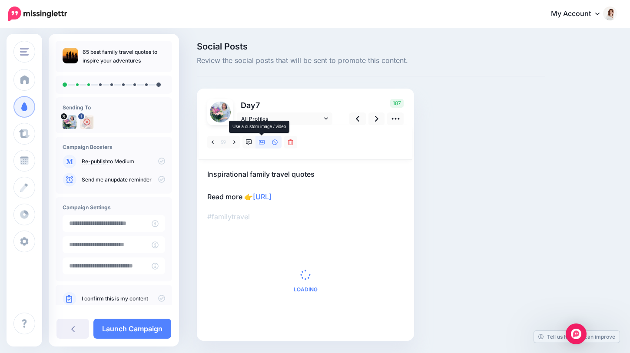
click at [260, 142] on icon at bounding box center [262, 142] width 6 height 6
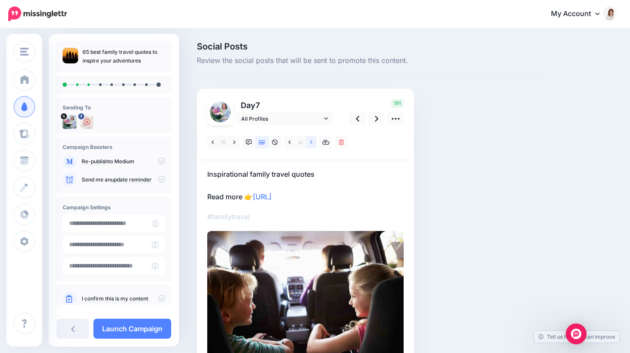
click at [311, 145] on icon at bounding box center [311, 142] width 2 height 6
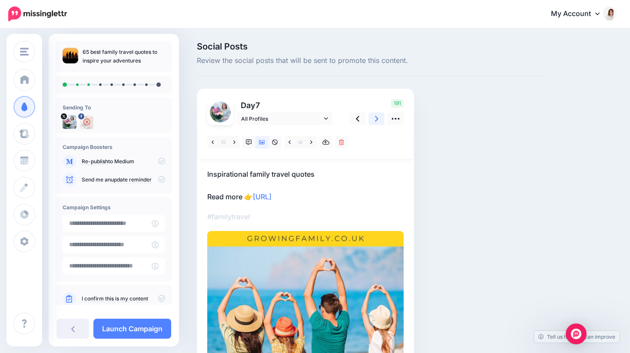
click at [376, 119] on icon at bounding box center [376, 118] width 3 height 9
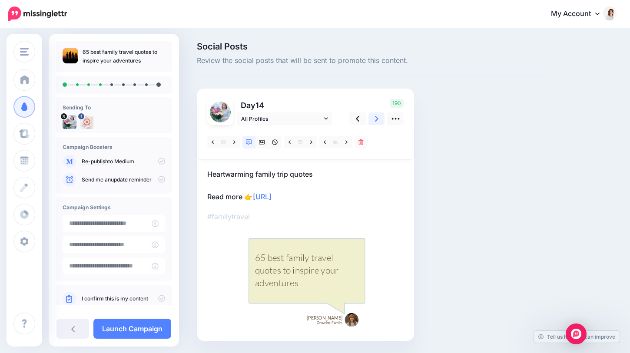
click at [376, 119] on icon at bounding box center [376, 118] width 3 height 9
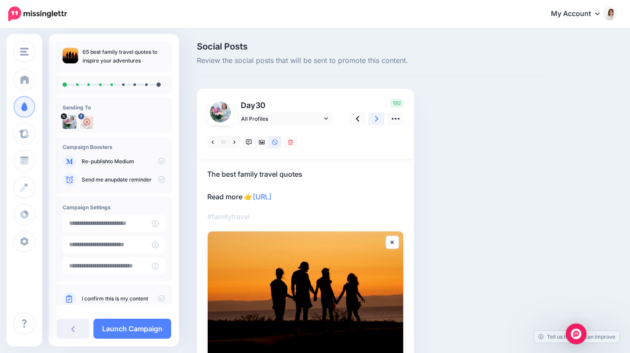
click at [376, 119] on icon at bounding box center [376, 118] width 3 height 9
click at [261, 146] on link at bounding box center [261, 142] width 13 height 13
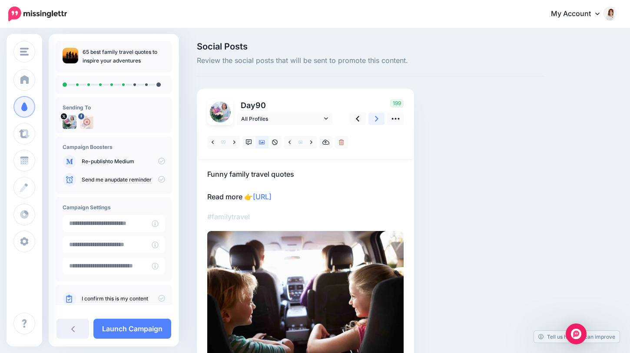
click at [377, 119] on icon at bounding box center [376, 119] width 3 height 6
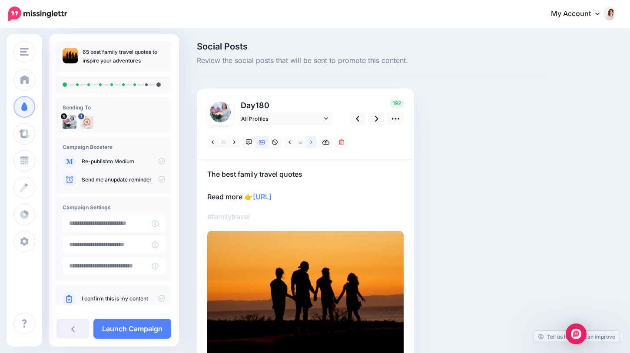
click at [312, 141] on icon at bounding box center [311, 142] width 2 height 6
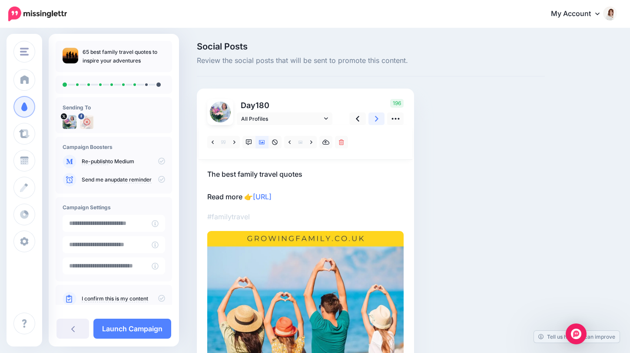
click at [374, 119] on link at bounding box center [376, 119] width 17 height 13
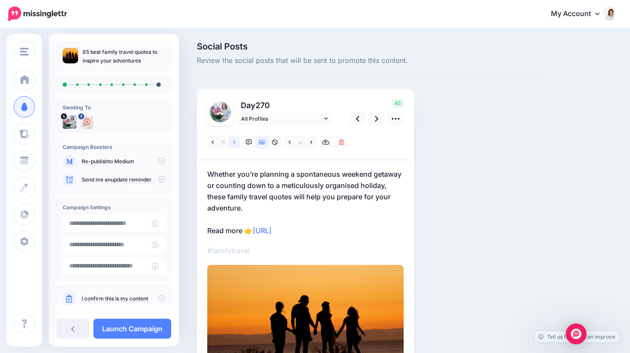
click at [235, 146] on link at bounding box center [234, 142] width 11 height 13
click at [233, 143] on icon at bounding box center [234, 142] width 2 height 6
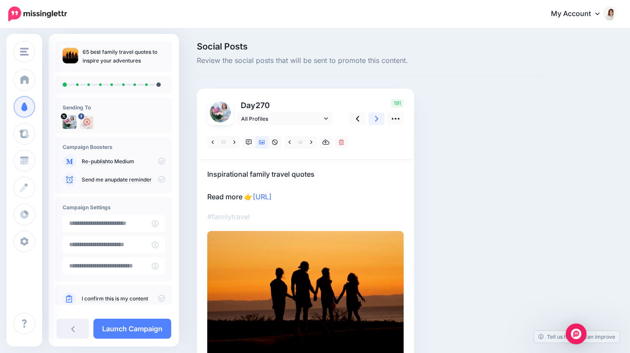
click at [377, 120] on icon at bounding box center [376, 118] width 3 height 9
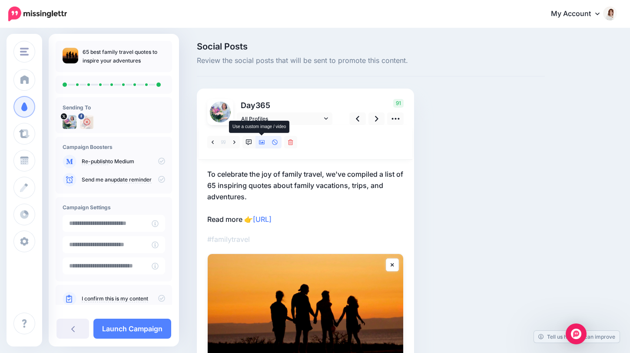
click at [260, 143] on icon at bounding box center [262, 142] width 6 height 6
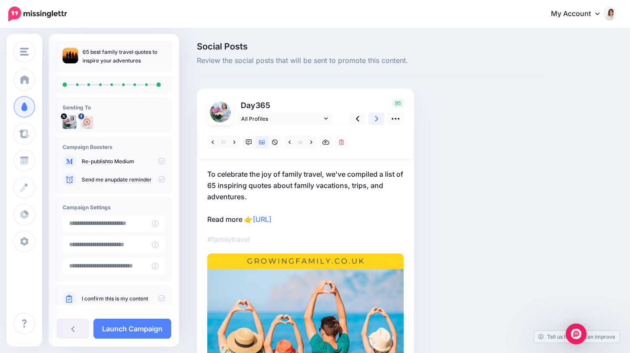
click at [378, 122] on icon at bounding box center [376, 118] width 3 height 9
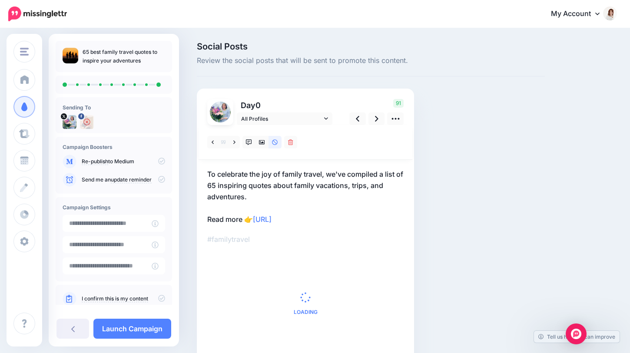
click at [158, 298] on icon at bounding box center [161, 298] width 7 height 7
click at [128, 331] on link "Launch Campaign" at bounding box center [132, 329] width 78 height 20
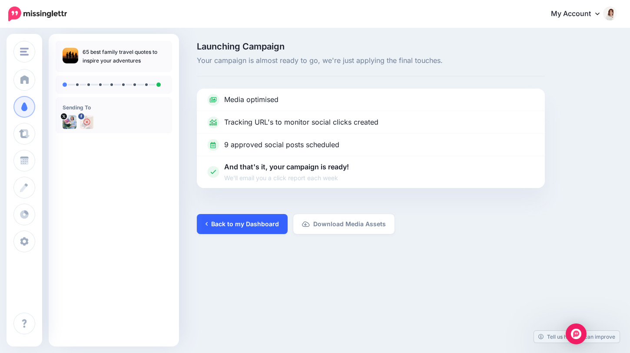
click at [261, 229] on link "Back to my Dashboard" at bounding box center [242, 224] width 91 height 20
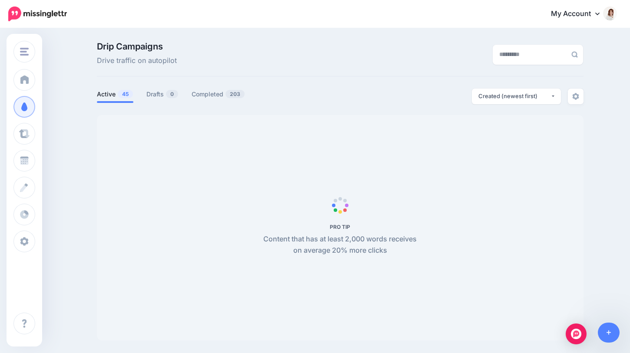
click at [598, 13] on icon at bounding box center [597, 13] width 4 height 7
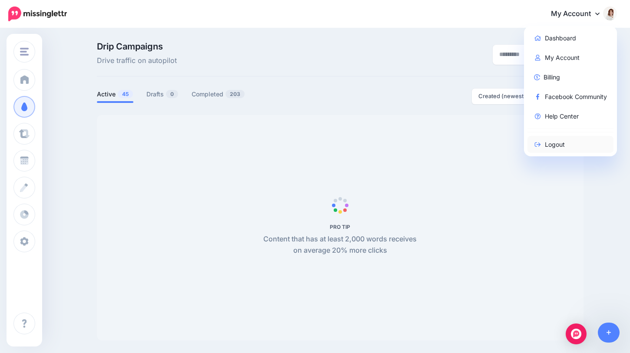
click at [547, 150] on link "Logout" at bounding box center [571, 144] width 86 height 17
